Goal: Task Accomplishment & Management: Complete application form

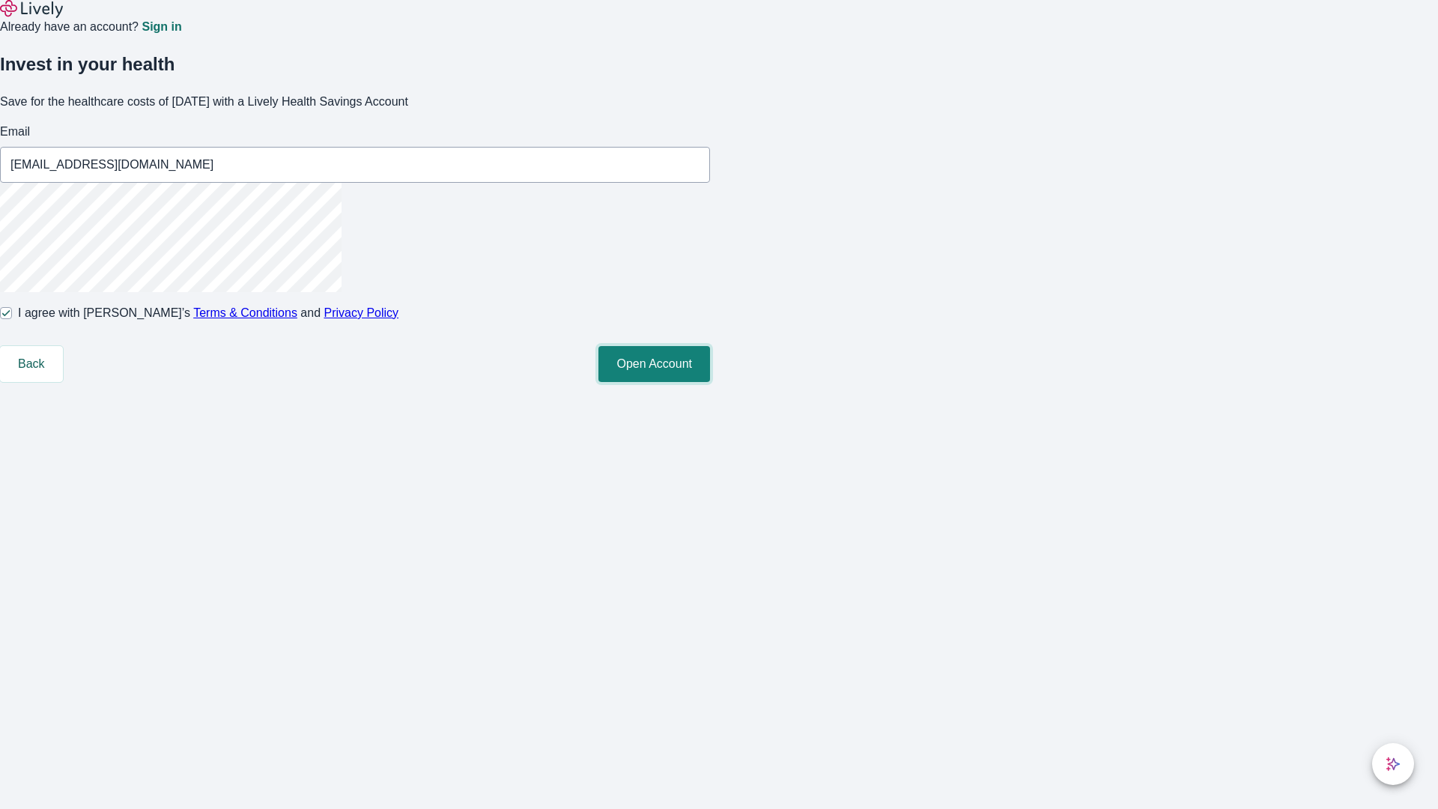
click at [710, 382] on button "Open Account" at bounding box center [654, 364] width 112 height 36
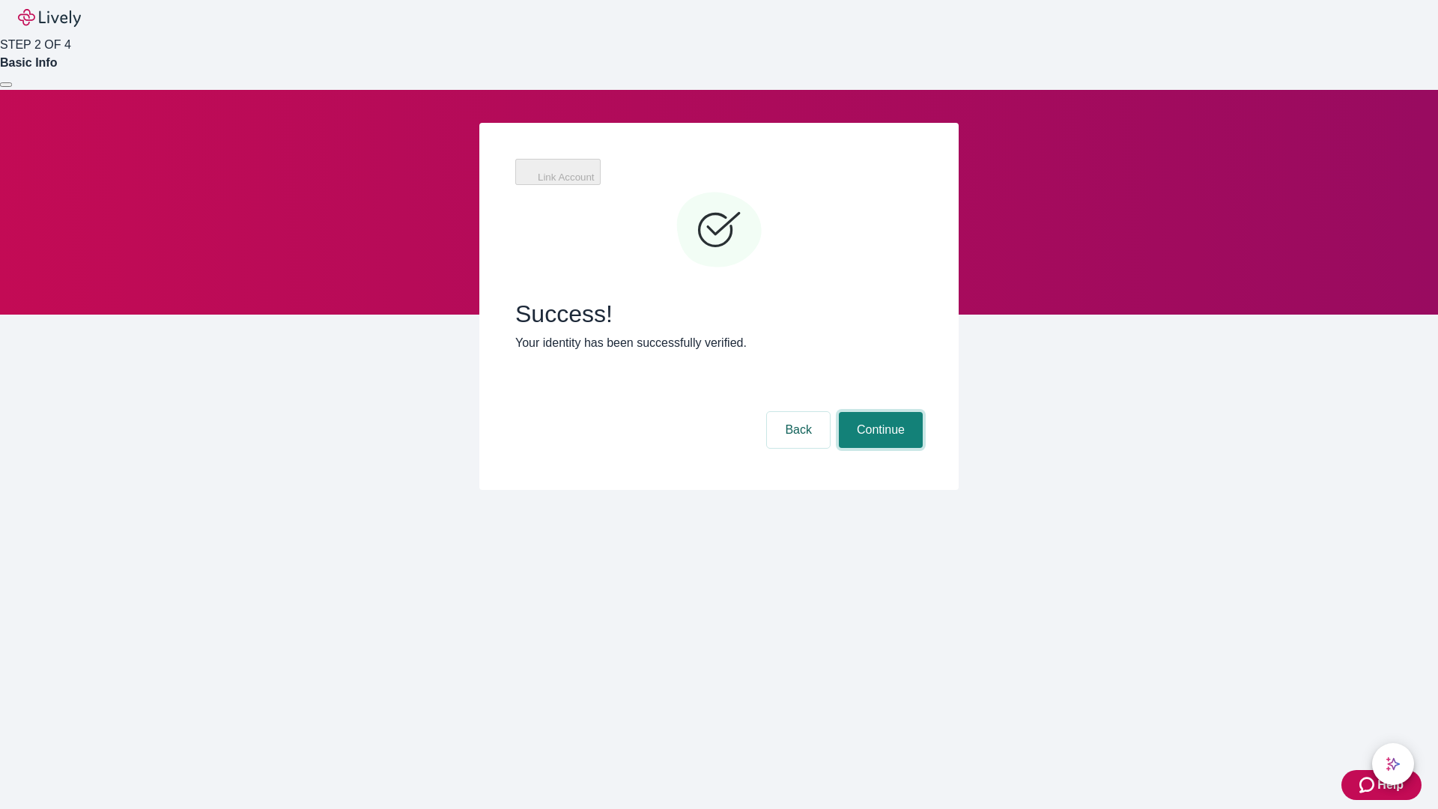
click at [878, 412] on button "Continue" at bounding box center [881, 430] width 84 height 36
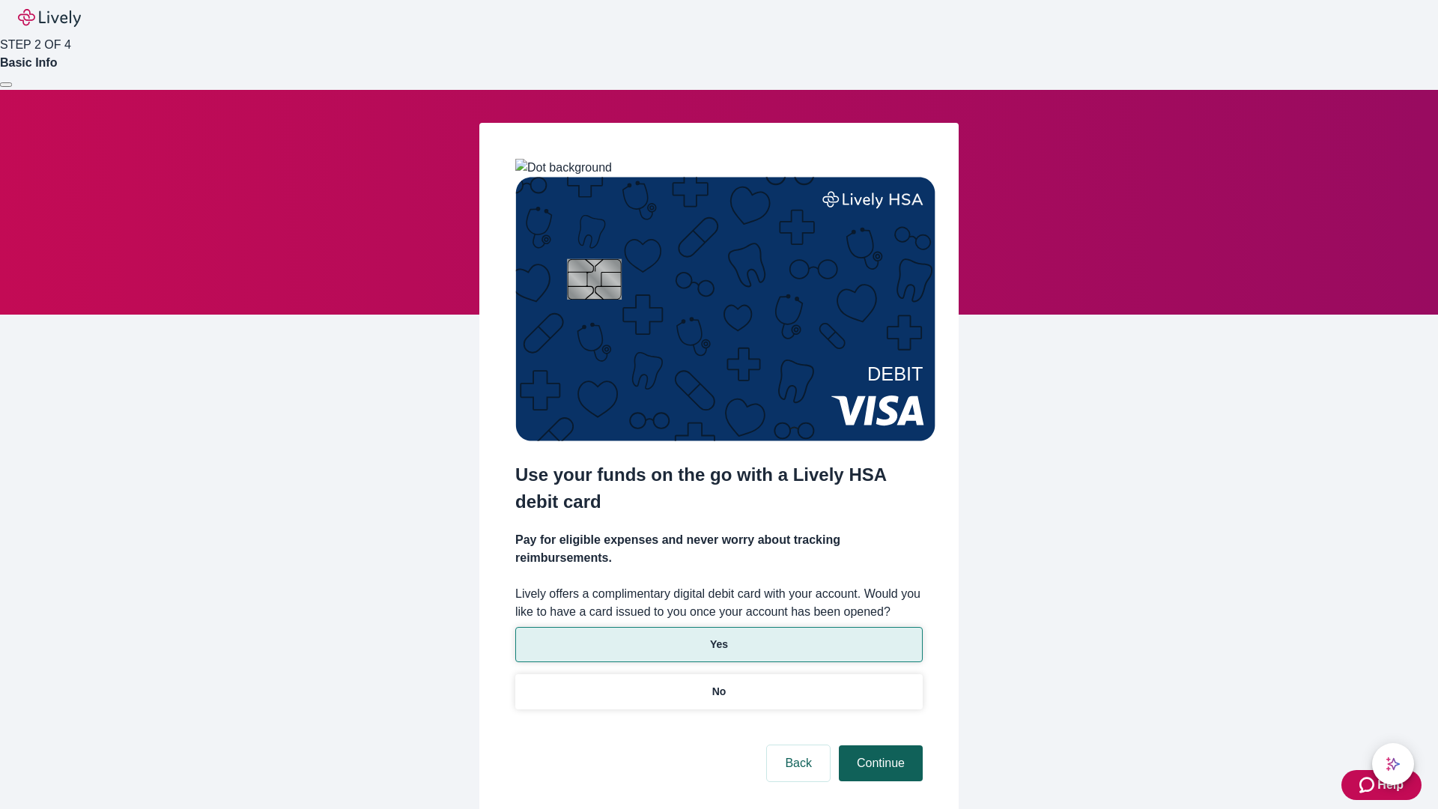
click at [718, 637] on p "Yes" at bounding box center [719, 645] width 18 height 16
click at [878, 745] on button "Continue" at bounding box center [881, 763] width 84 height 36
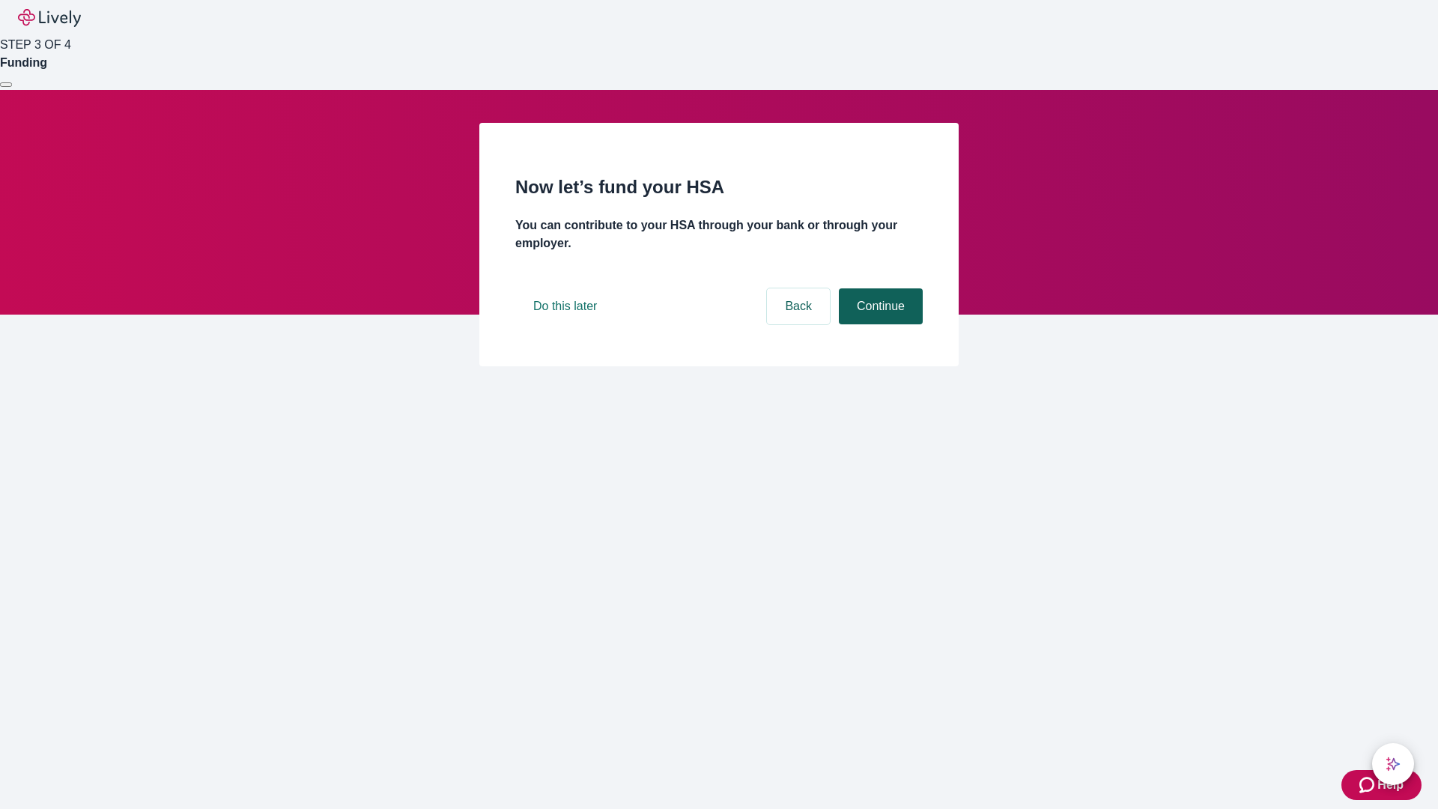
click at [878, 324] on button "Continue" at bounding box center [881, 306] width 84 height 36
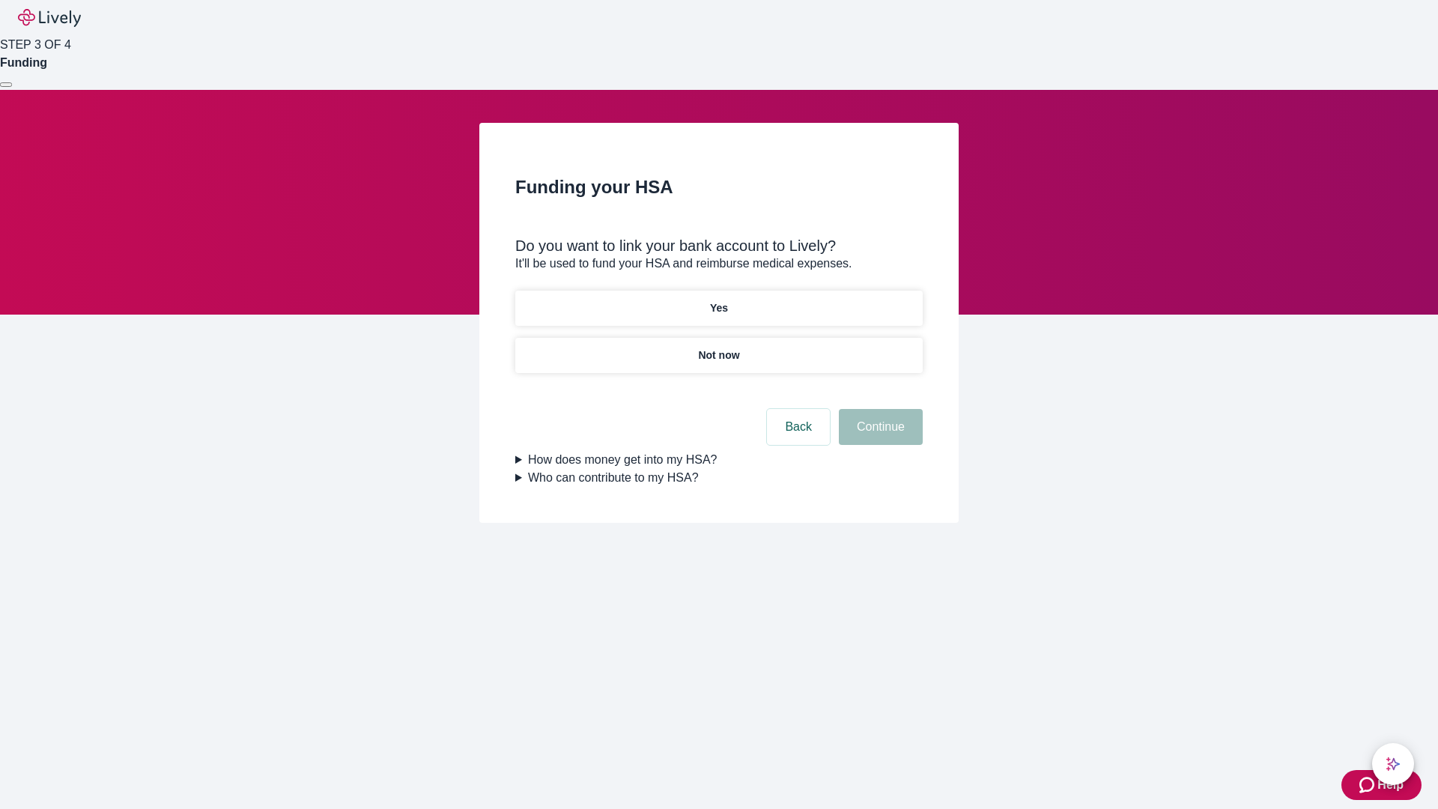
click at [718, 347] on p "Not now" at bounding box center [718, 355] width 41 height 16
click at [878, 436] on button "Continue" at bounding box center [881, 427] width 84 height 36
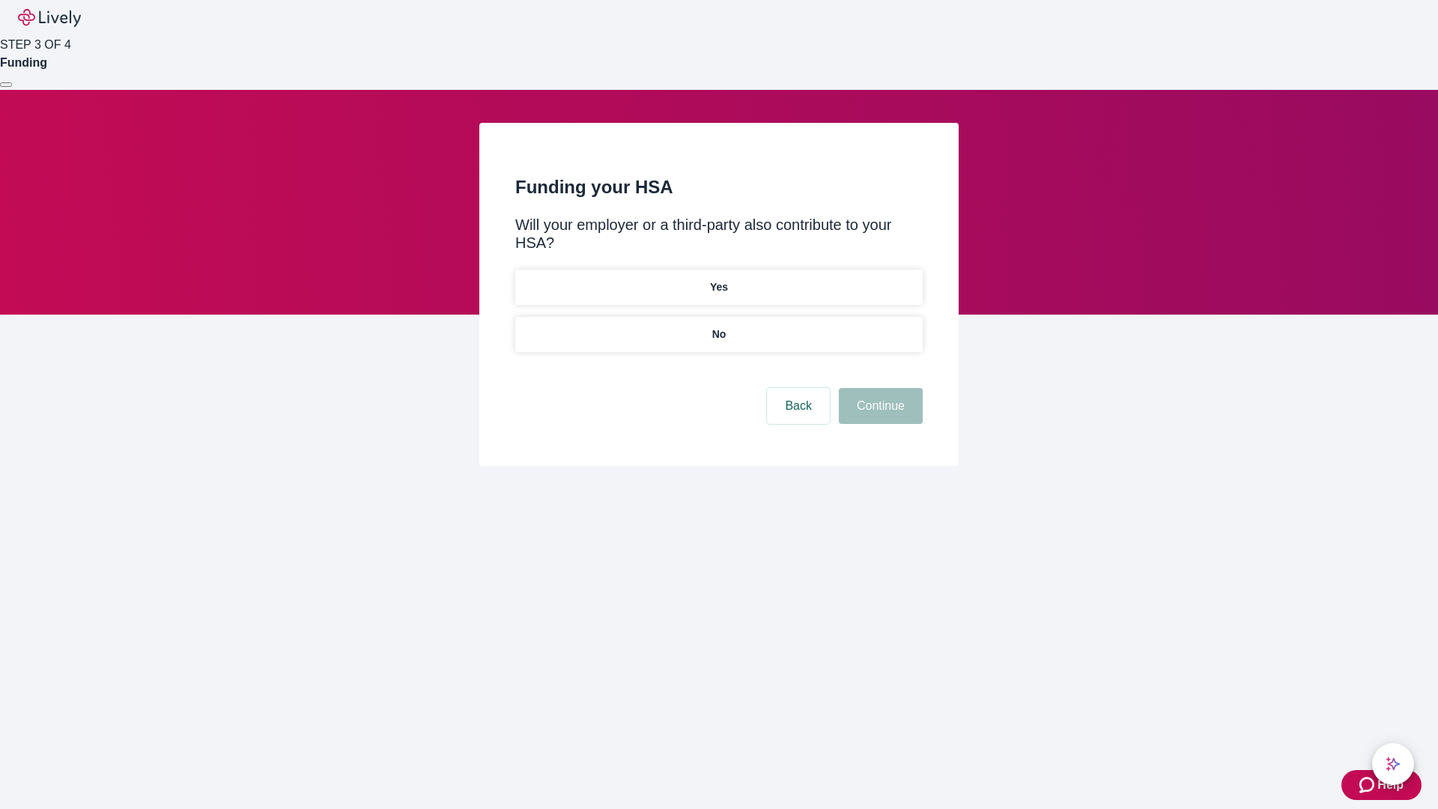
click at [718, 327] on p "No" at bounding box center [719, 335] width 14 height 16
click at [878, 388] on button "Continue" at bounding box center [881, 406] width 84 height 36
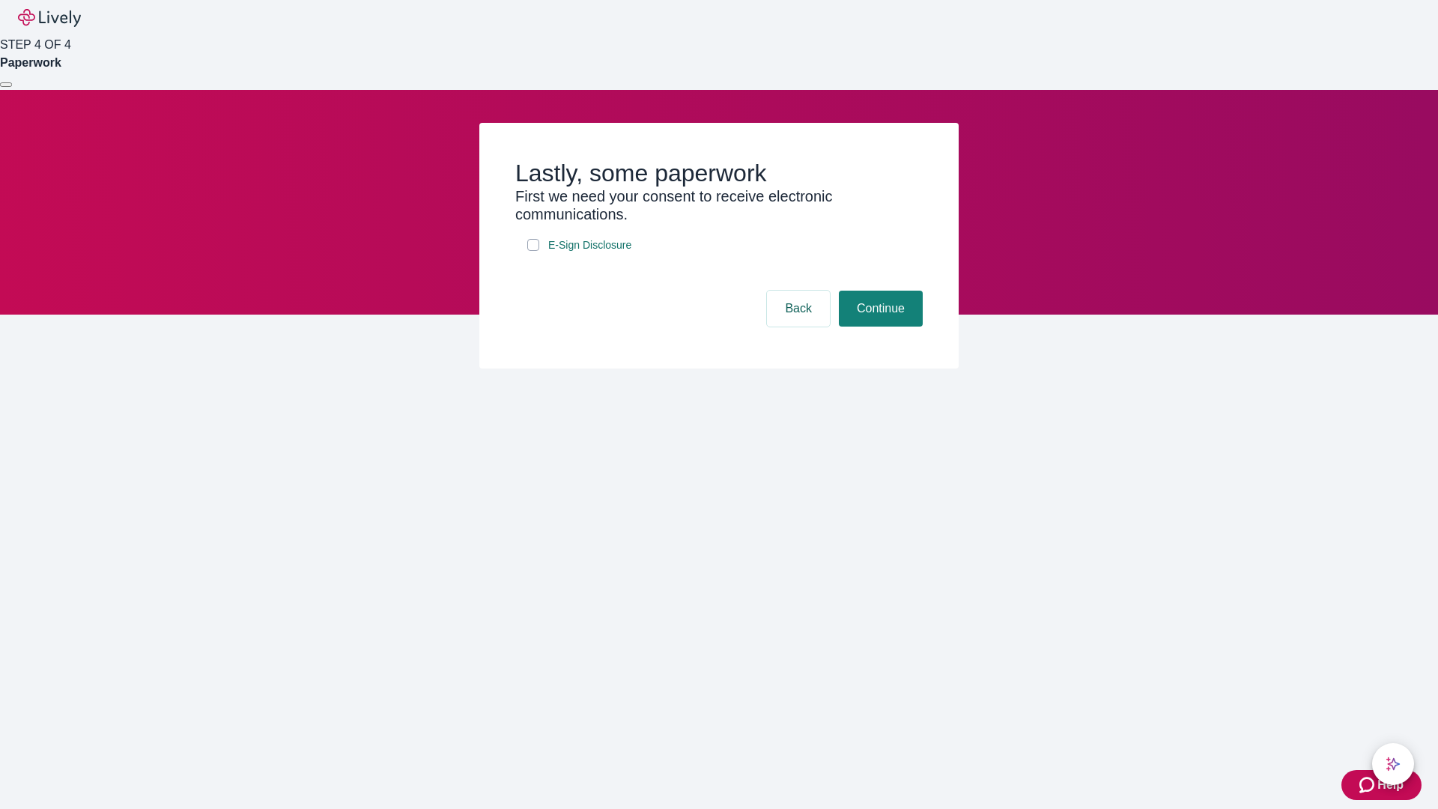
click at [533, 251] on input "E-Sign Disclosure" at bounding box center [533, 245] width 12 height 12
checkbox input "true"
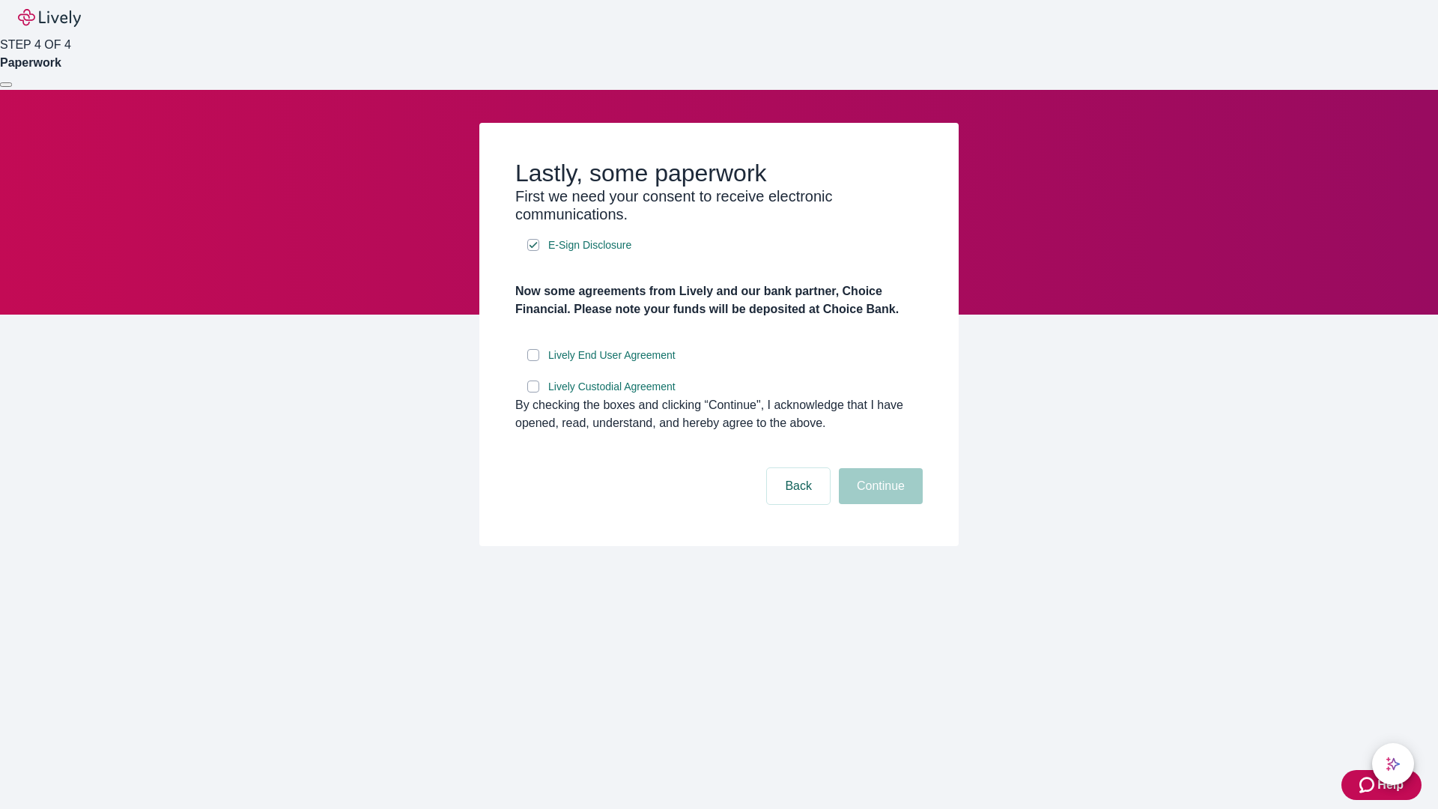
click at [533, 361] on input "Lively End User Agreement" at bounding box center [533, 355] width 12 height 12
checkbox input "true"
click at [533, 392] on input "Lively Custodial Agreement" at bounding box center [533, 386] width 12 height 12
checkbox input "true"
click at [878, 504] on button "Continue" at bounding box center [881, 486] width 84 height 36
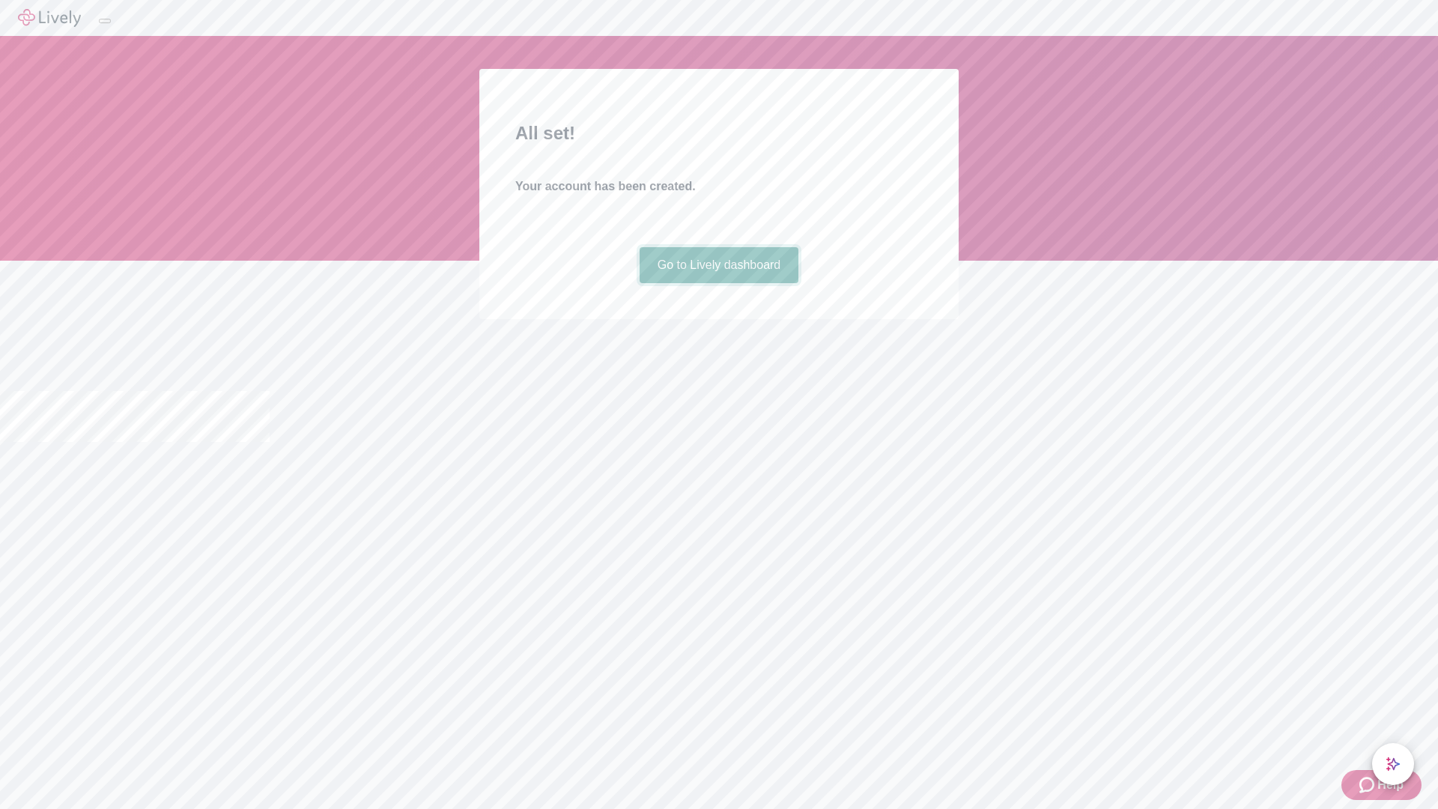
click at [718, 283] on link "Go to Lively dashboard" at bounding box center [720, 265] width 160 height 36
